Goal: Task Accomplishment & Management: Use online tool/utility

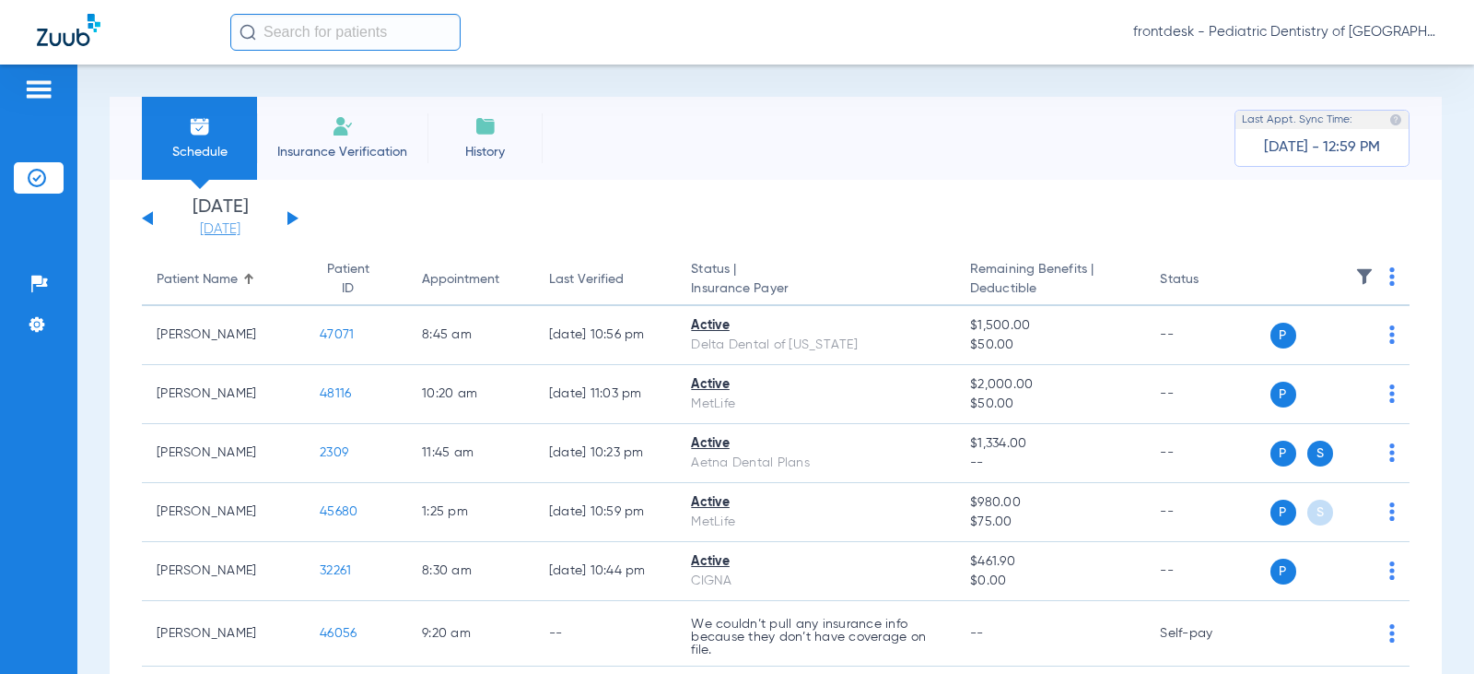
click at [206, 225] on link "[DATE]" at bounding box center [220, 229] width 111 height 18
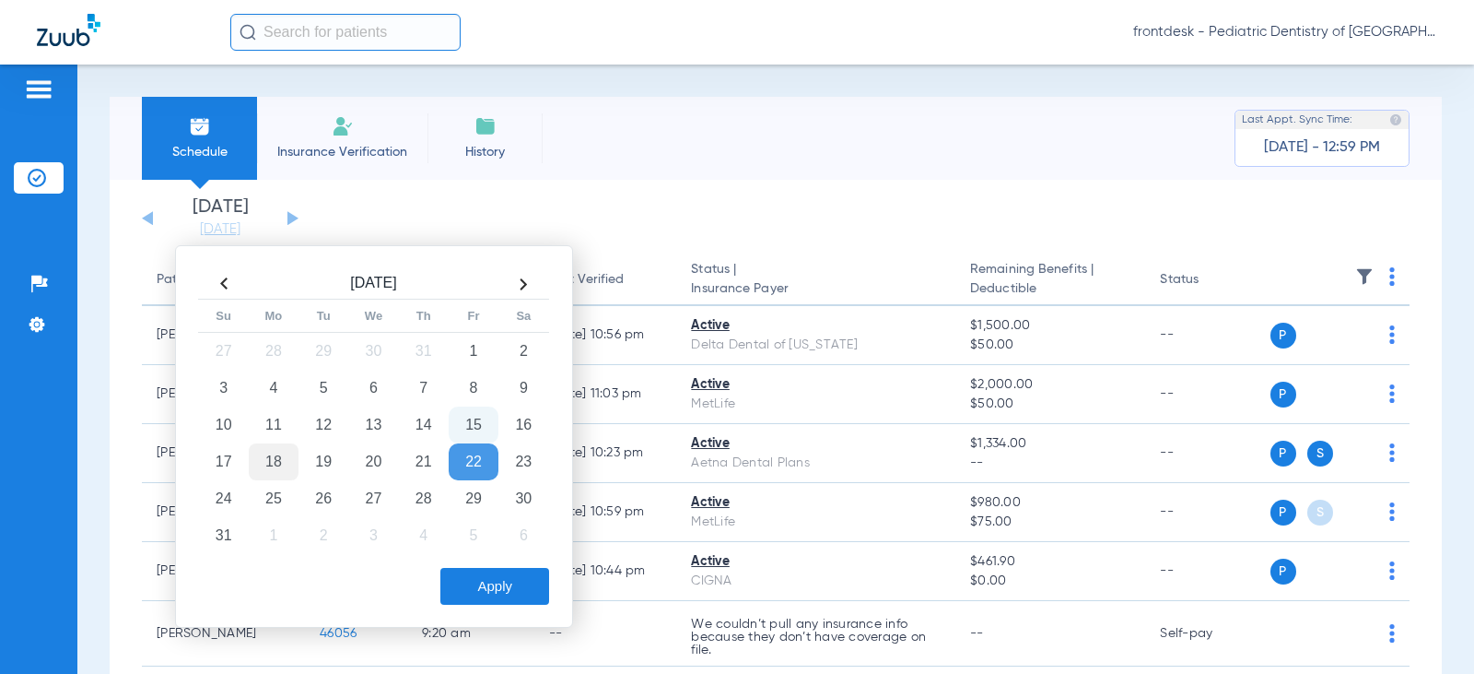
click at [274, 463] on td "18" at bounding box center [274, 461] width 50 height 37
click at [508, 592] on button "Apply" at bounding box center [494, 586] width 109 height 37
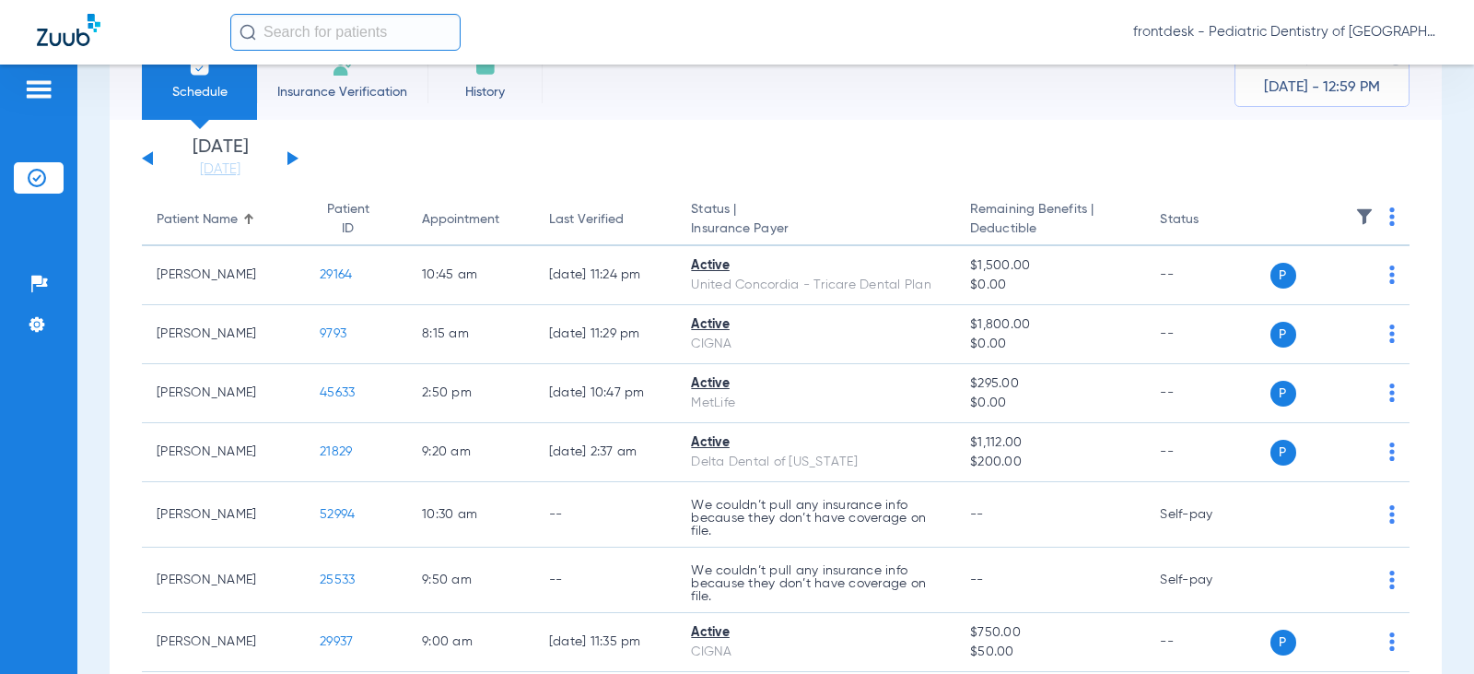
scroll to position [92, 0]
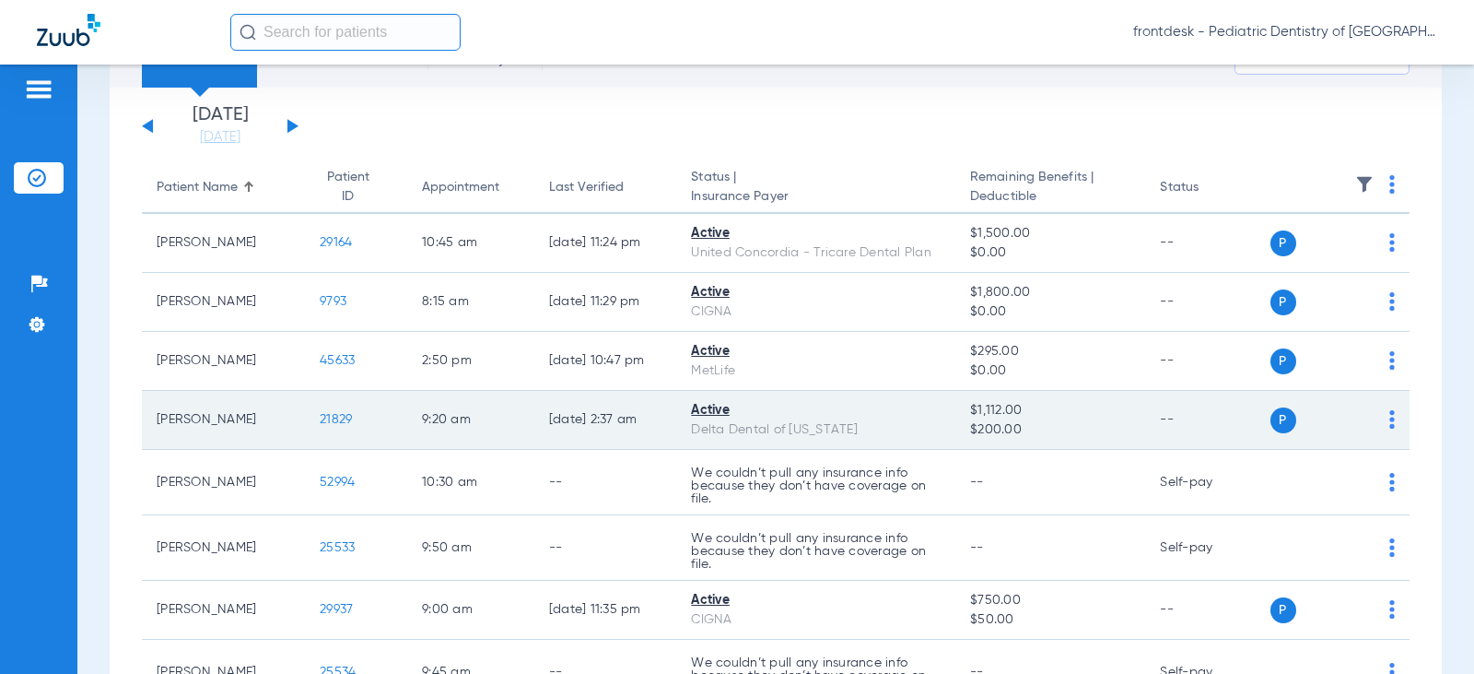
click at [1381, 416] on td "P S" at bounding box center [1341, 420] width 140 height 59
click at [1389, 416] on img at bounding box center [1392, 419] width 6 height 18
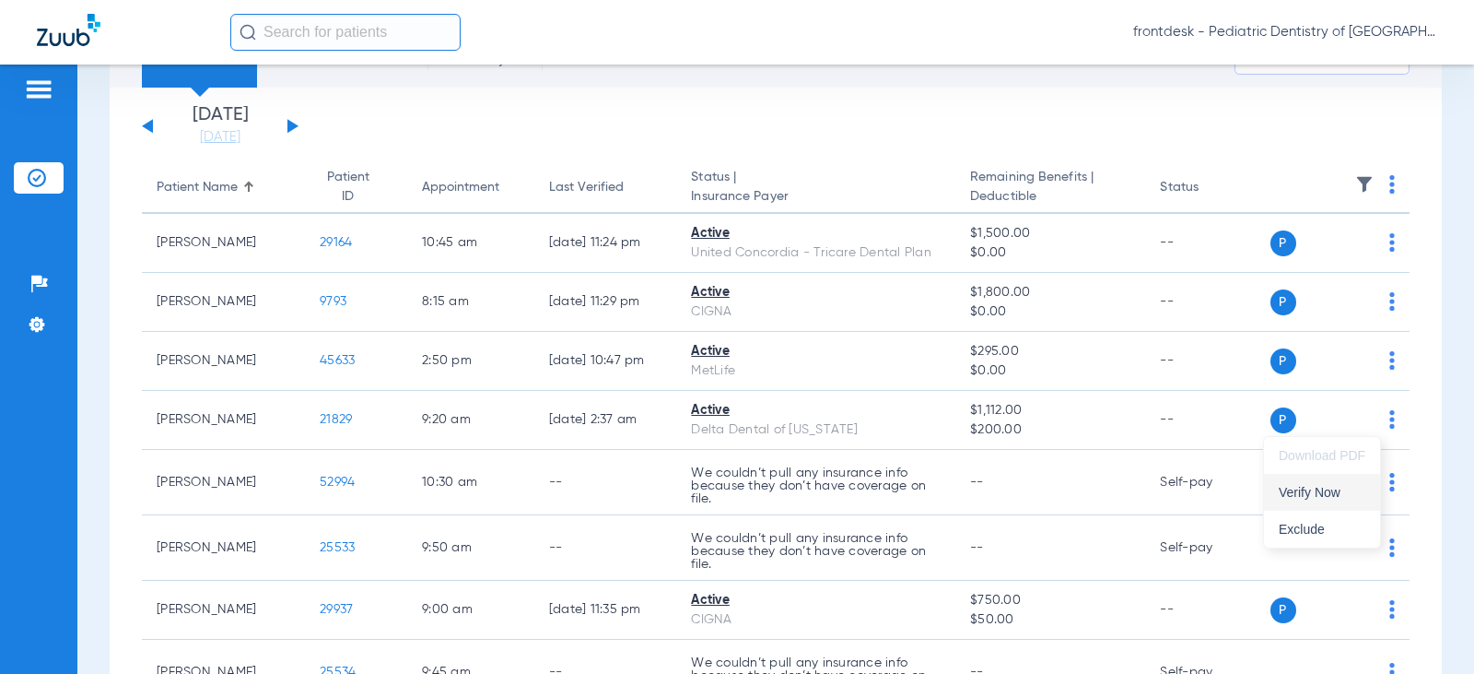
click at [1321, 498] on span "Verify Now" at bounding box center [1322, 492] width 87 height 13
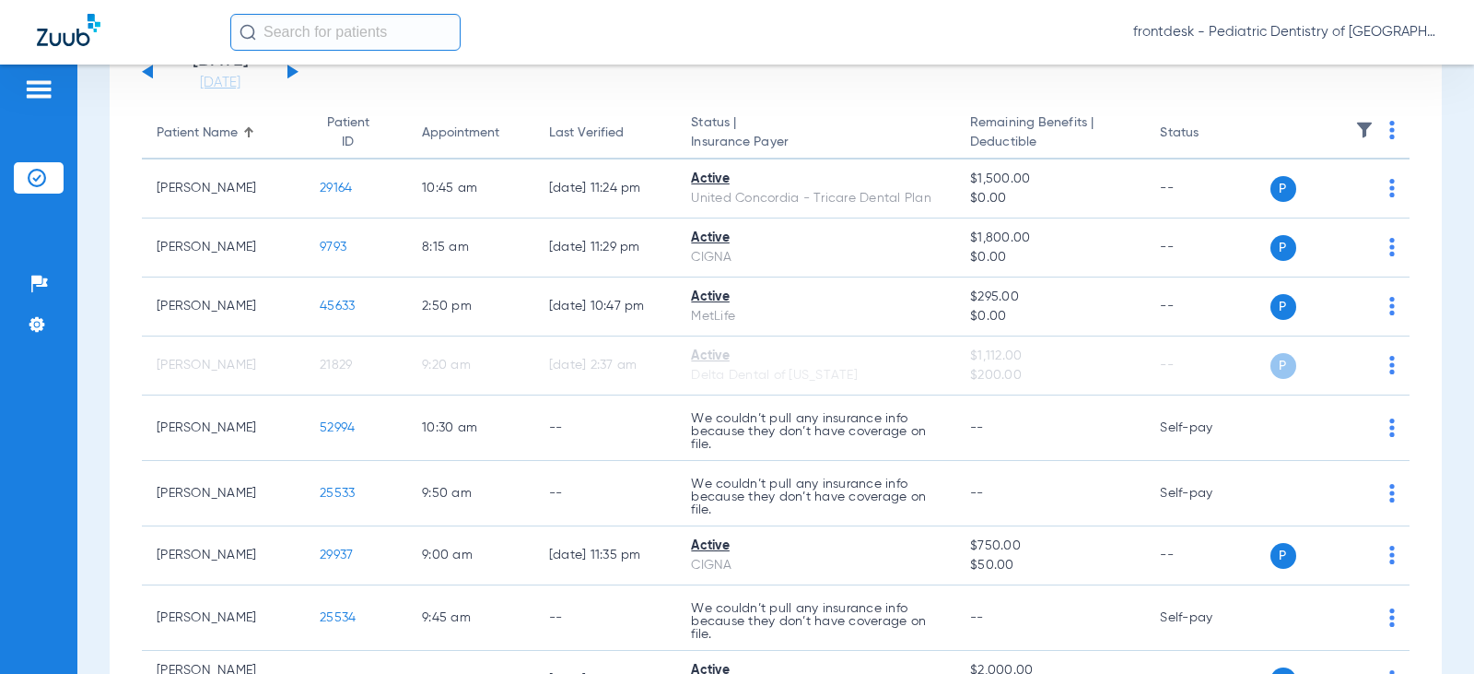
scroll to position [0, 0]
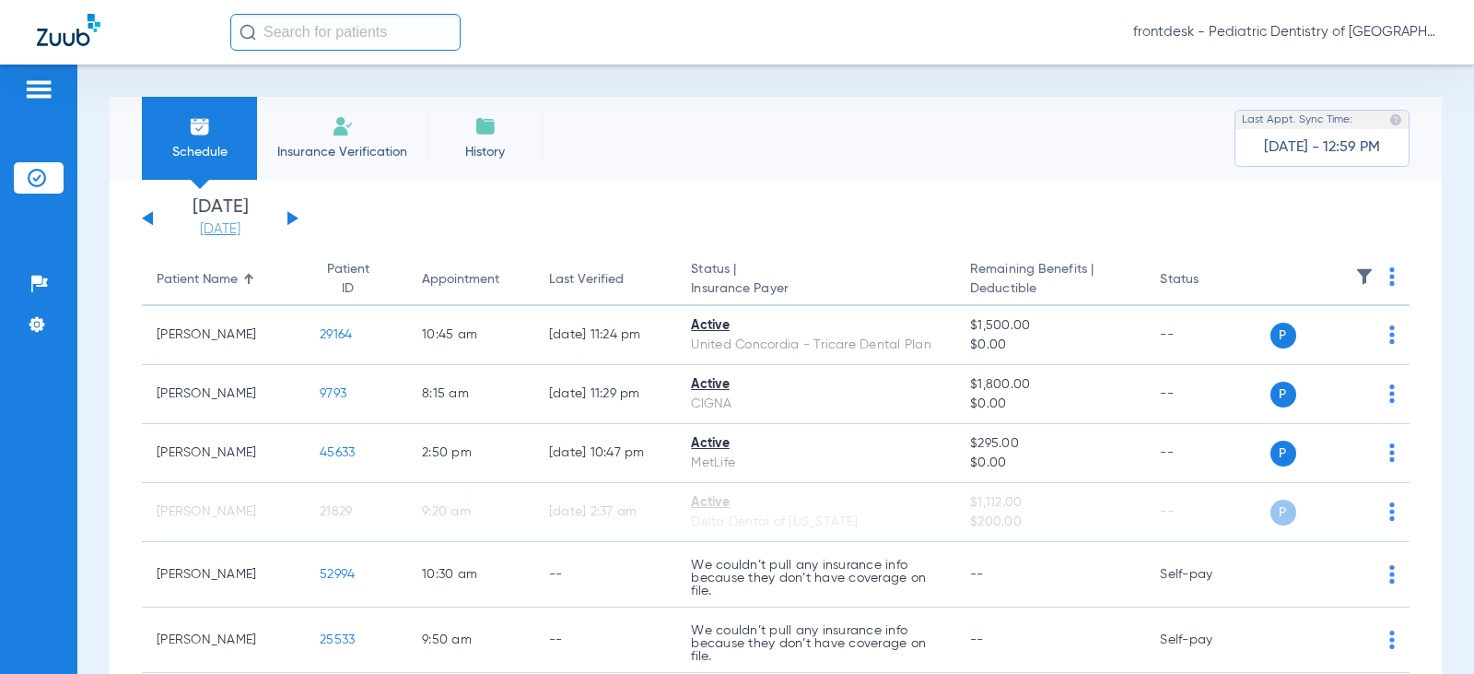
click at [218, 231] on link "[DATE]" at bounding box center [220, 229] width 111 height 18
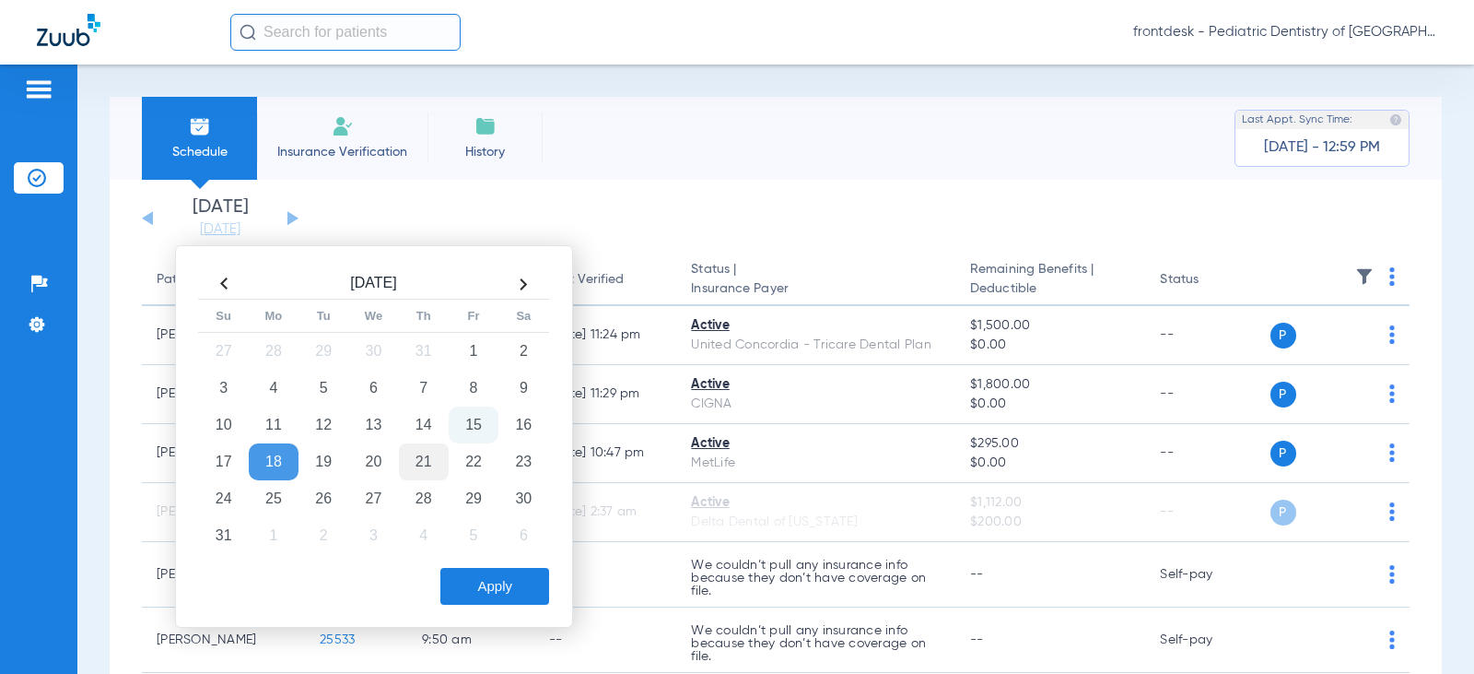
click at [419, 461] on td "21" at bounding box center [424, 461] width 50 height 37
click at [518, 587] on button "Apply" at bounding box center [494, 586] width 109 height 37
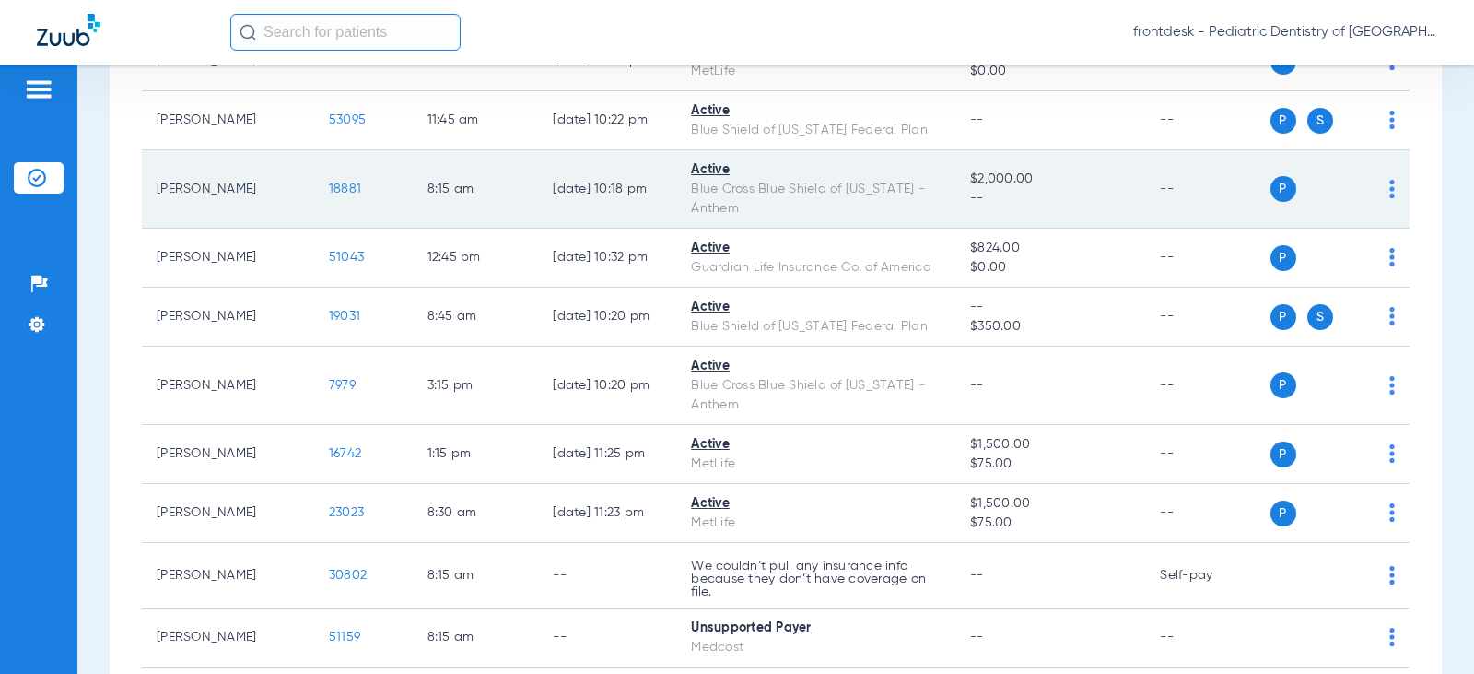
scroll to position [2856, 0]
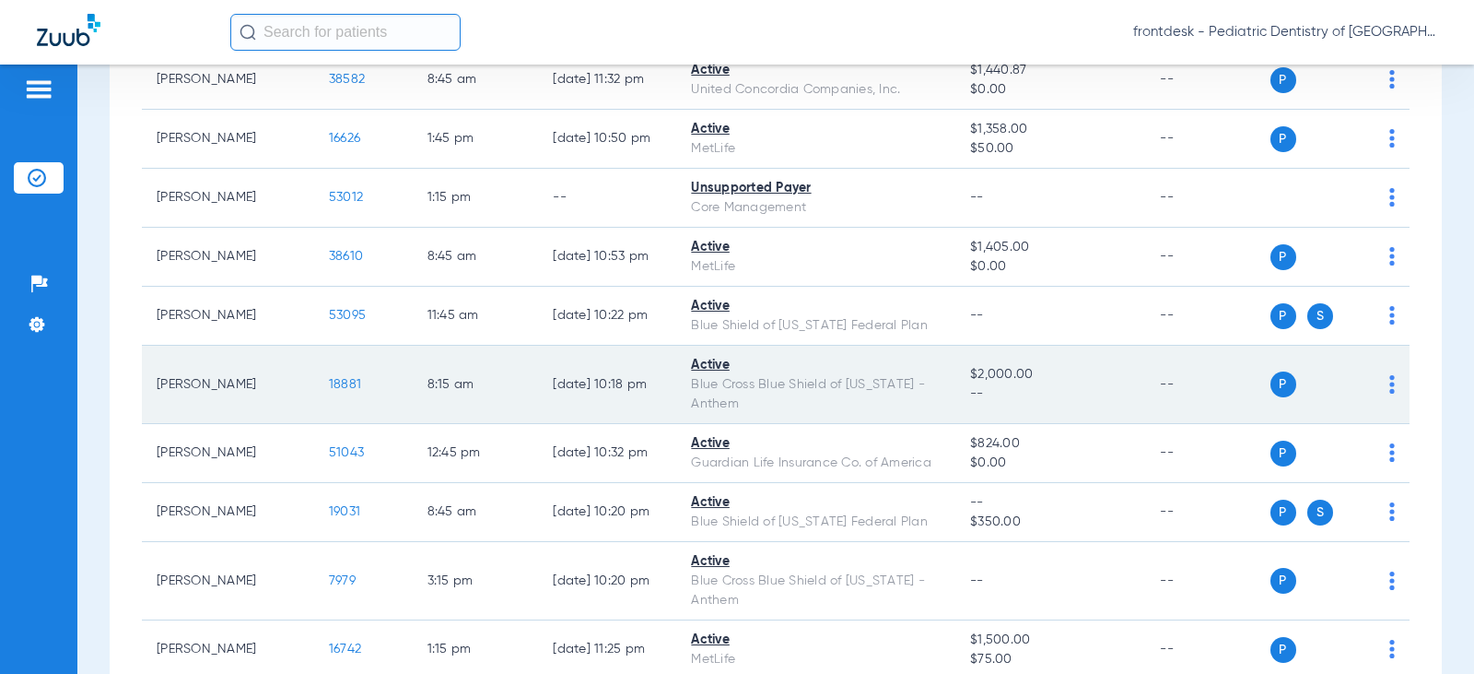
click at [1389, 393] on img at bounding box center [1392, 384] width 6 height 18
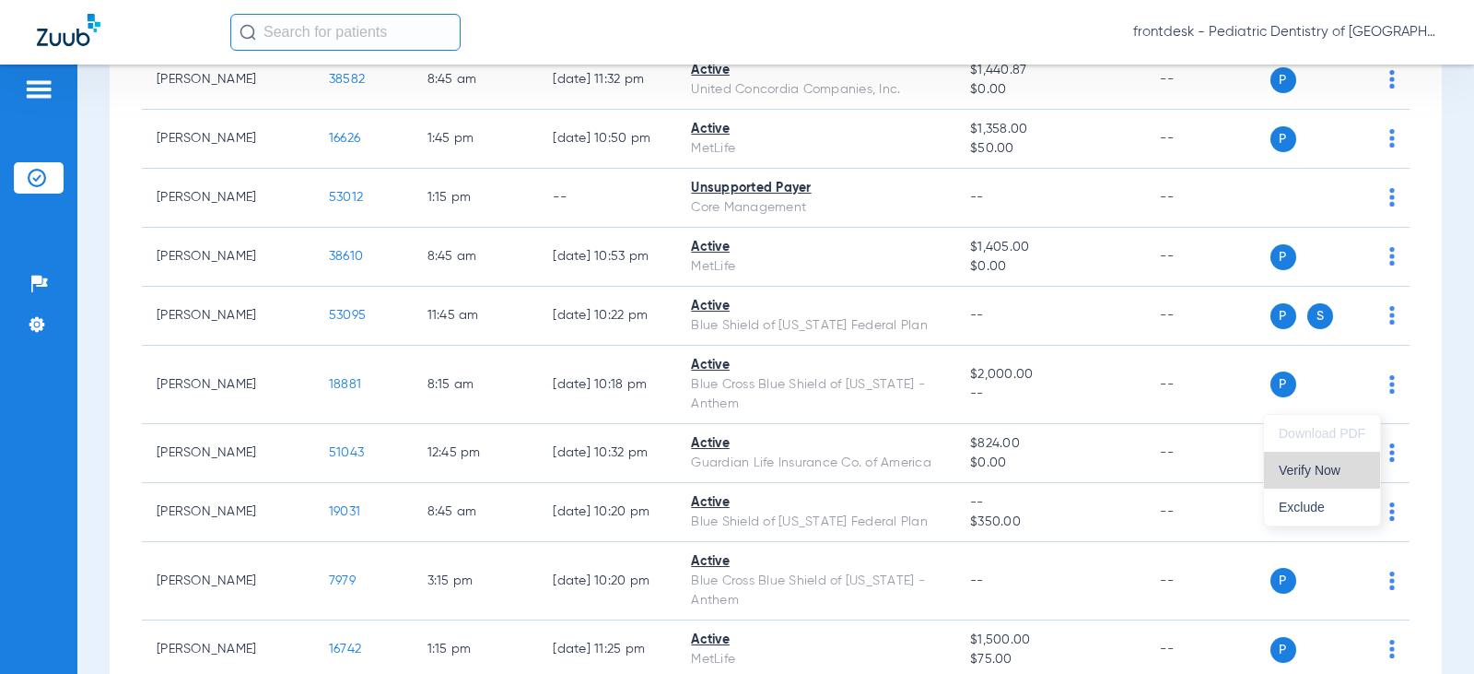
click at [1327, 474] on span "Verify Now" at bounding box center [1322, 469] width 87 height 13
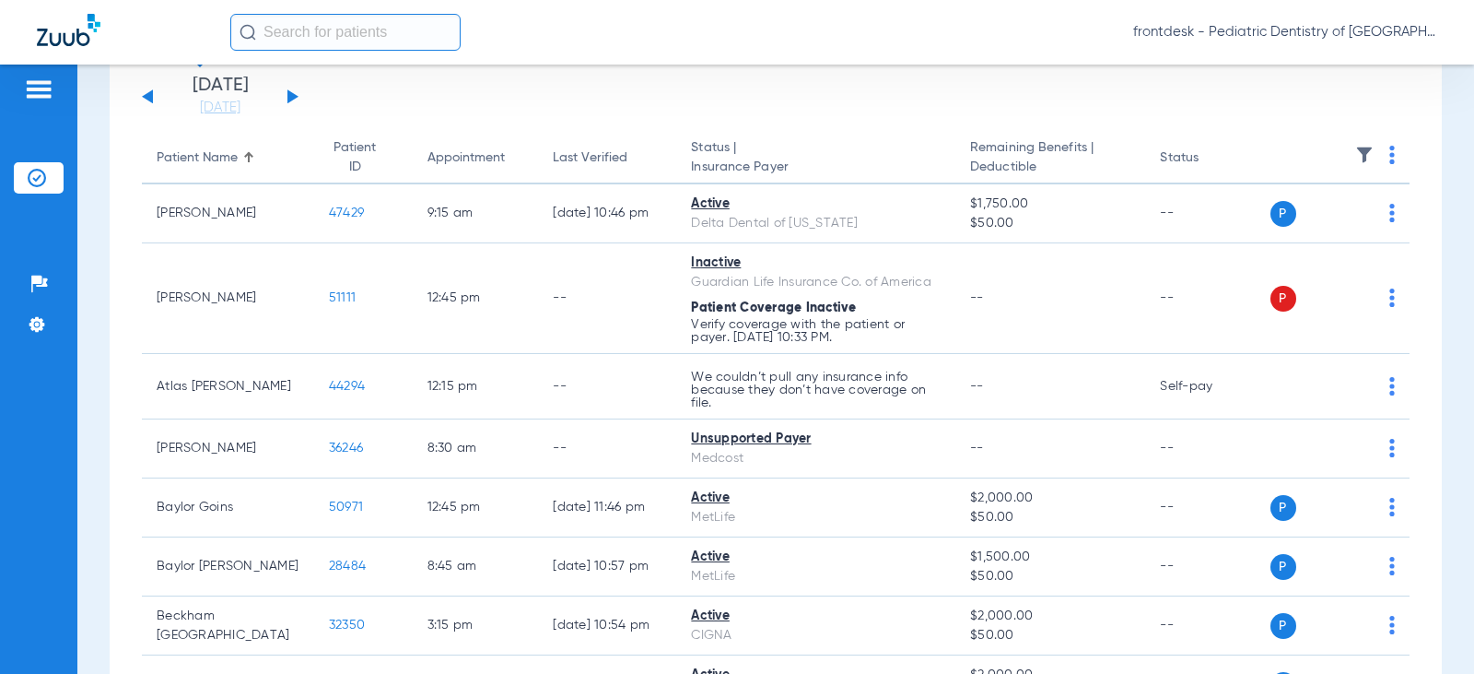
scroll to position [0, 0]
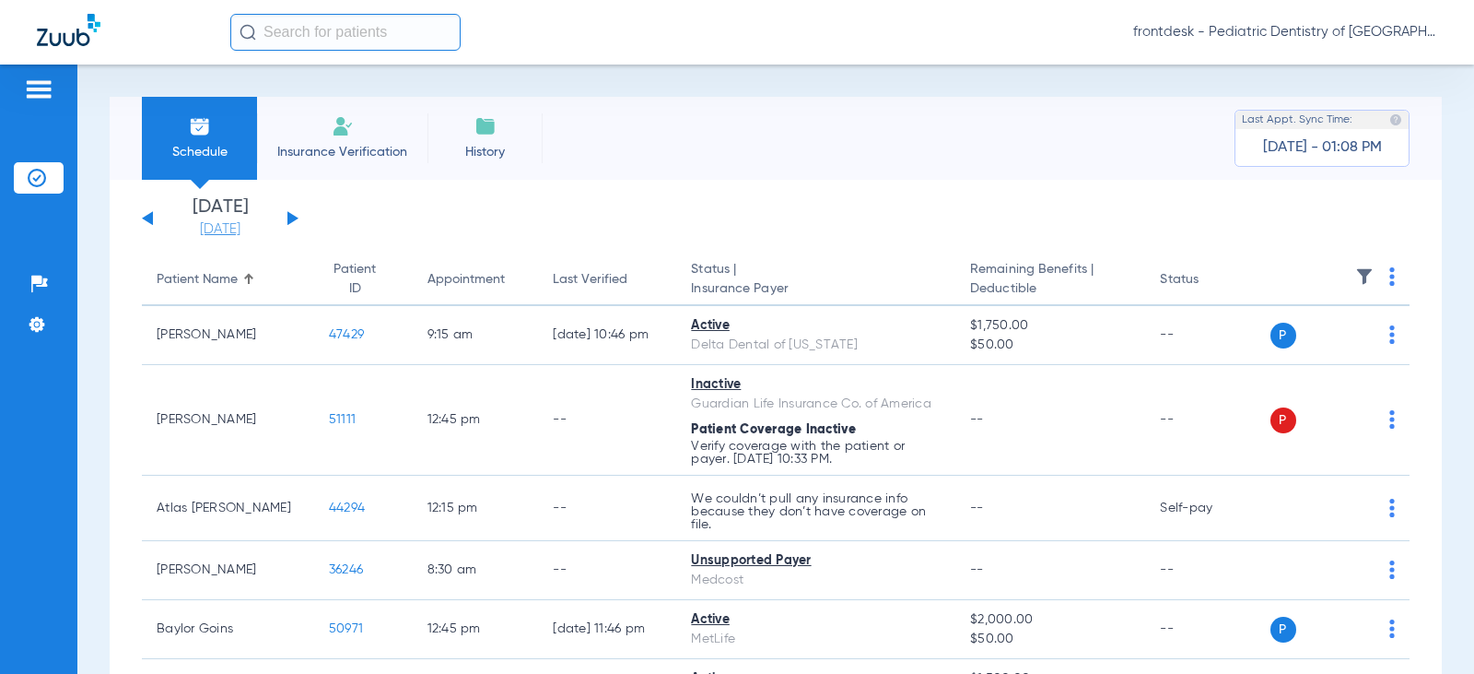
click at [228, 229] on link "[DATE]" at bounding box center [220, 229] width 111 height 18
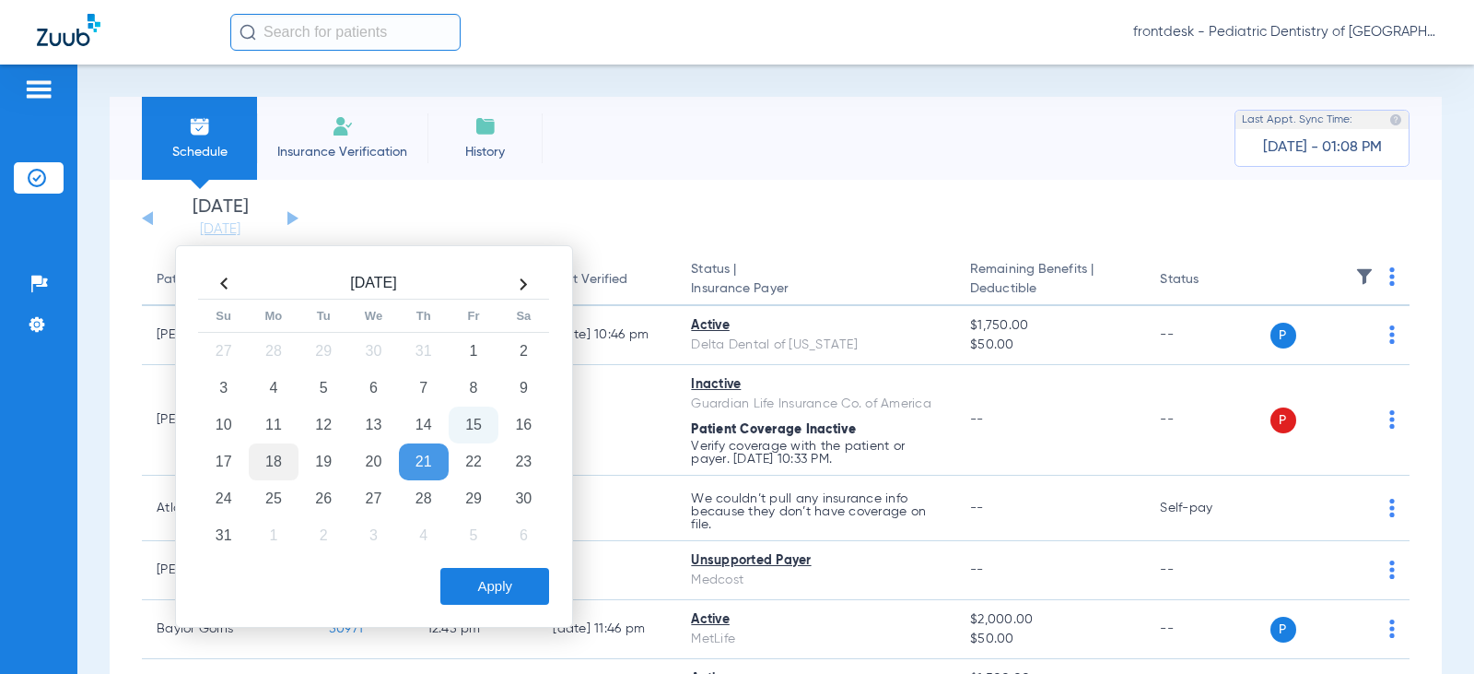
click at [275, 463] on td "18" at bounding box center [274, 461] width 50 height 37
click at [466, 572] on button "Apply" at bounding box center [494, 586] width 109 height 37
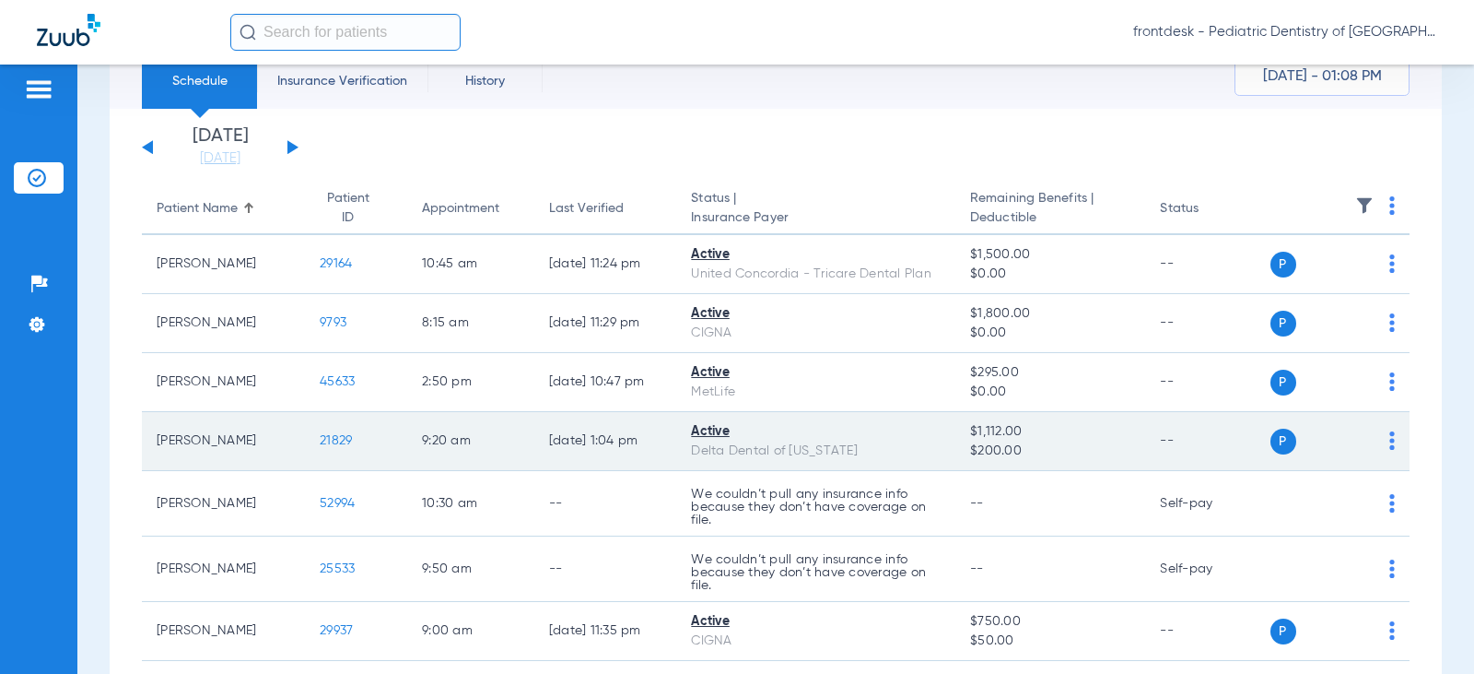
scroll to position [92, 0]
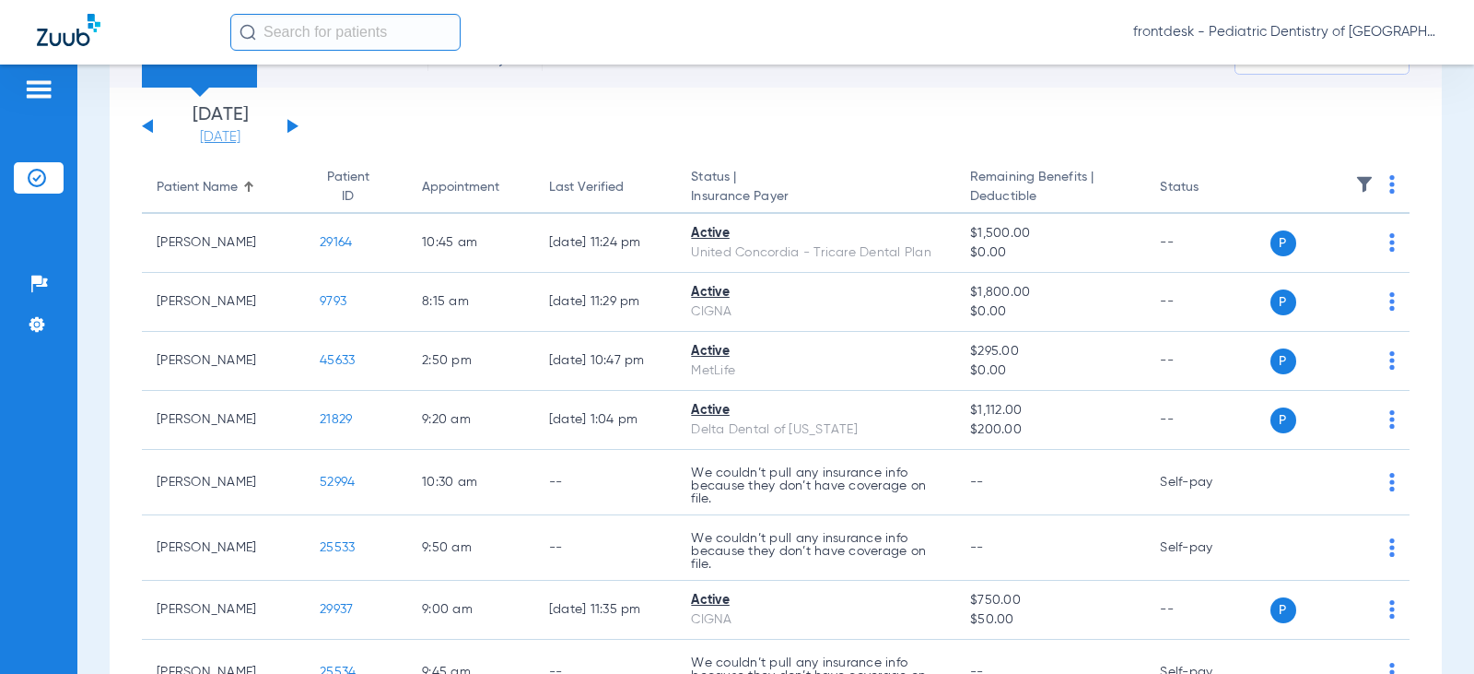
click at [207, 128] on link "[DATE]" at bounding box center [220, 137] width 111 height 18
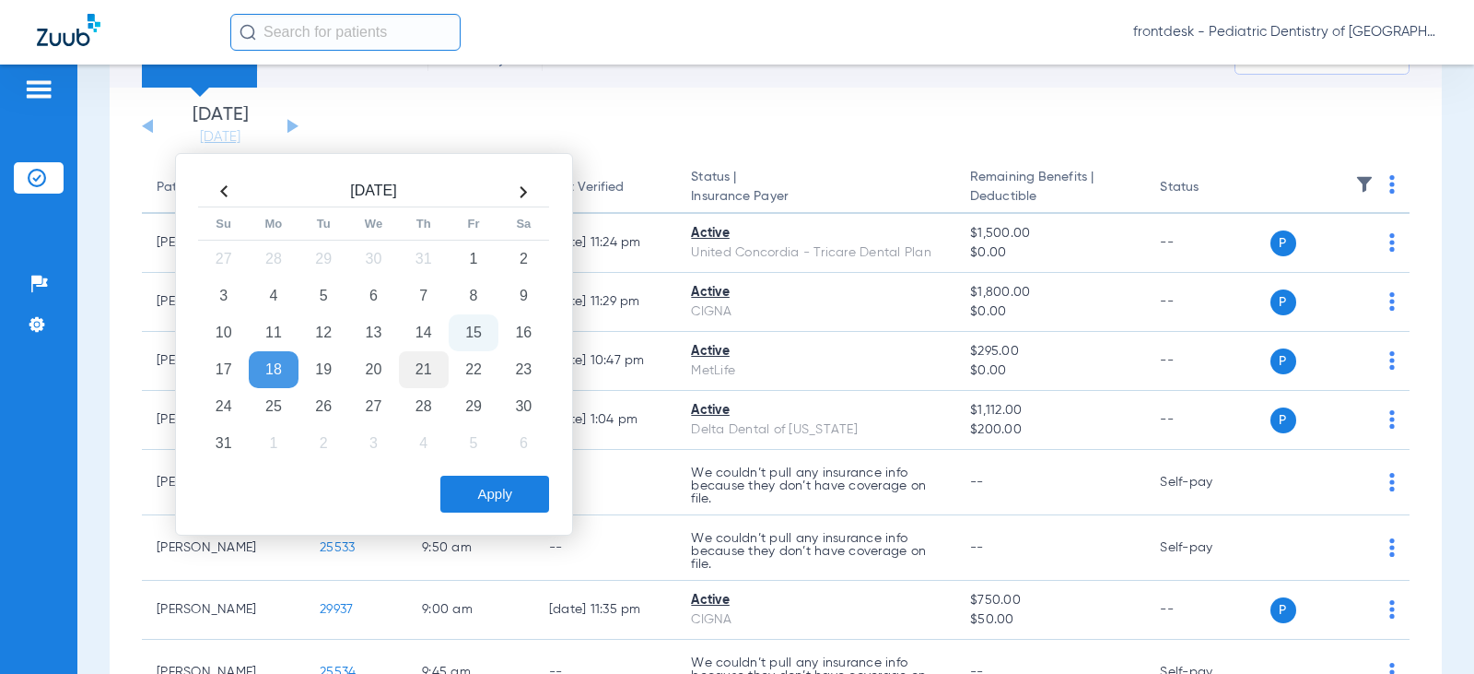
click at [422, 365] on td "21" at bounding box center [424, 369] width 50 height 37
click at [486, 492] on button "Apply" at bounding box center [494, 493] width 109 height 37
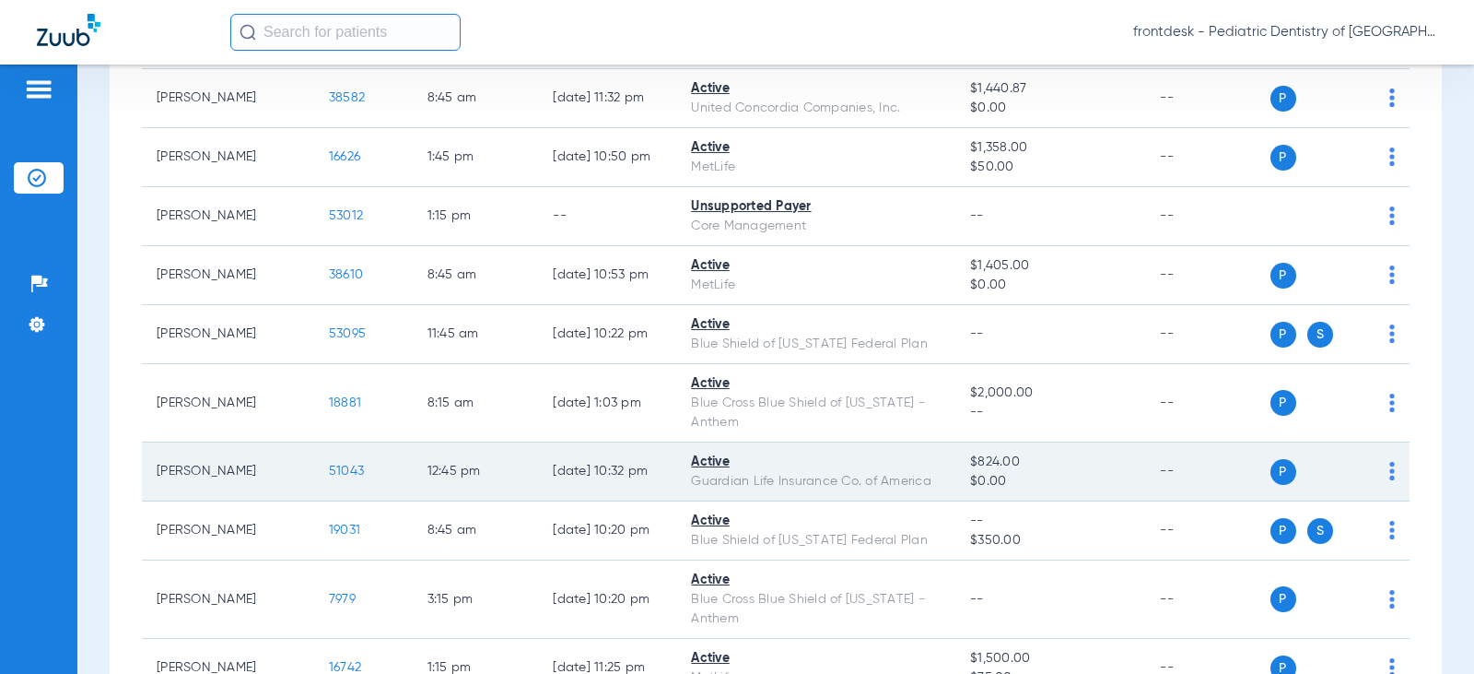
scroll to position [2948, 0]
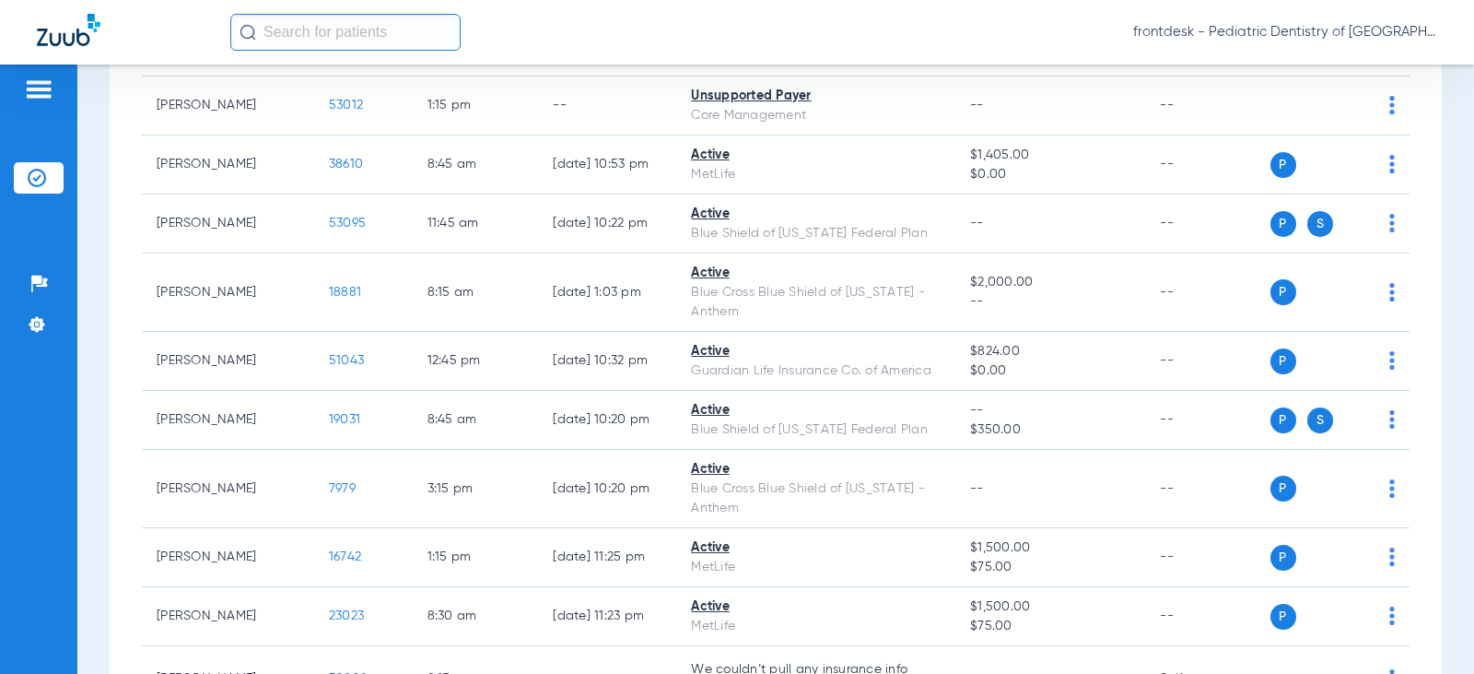
click at [1091, 48] on div "frontdesk - Pediatric Dentistry of [GEOGRAPHIC_DATA][US_STATE] (WR)" at bounding box center [833, 32] width 1207 height 37
click at [100, 176] on div "Schedule Insurance Verification History Last Appt. Sync Time: [DATE] - 01:13 PM…" at bounding box center [775, 368] width 1397 height 609
click at [1439, 437] on div "Schedule Insurance Verification History Last Appt. Sync Time: [DATE] - 01:21 PM…" at bounding box center [775, 368] width 1397 height 609
